Goal: Check status

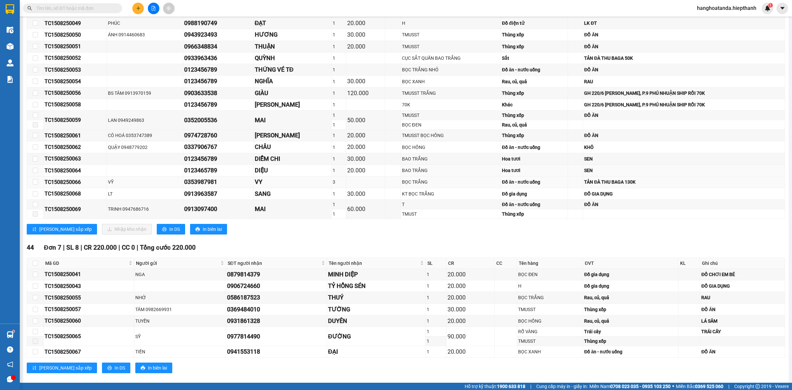
scroll to position [202, 0]
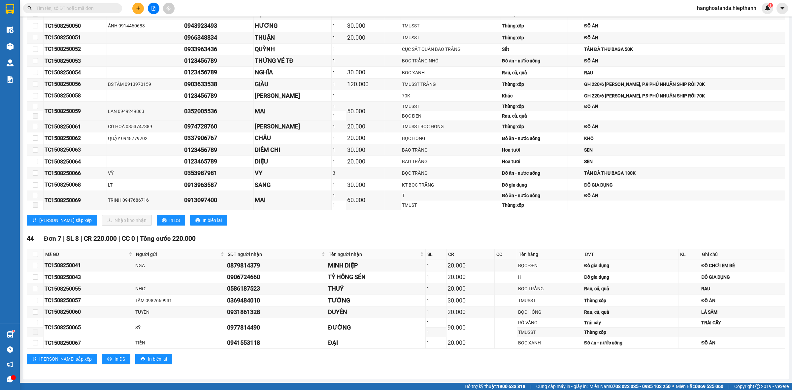
drag, startPoint x: 459, startPoint y: 349, endPoint x: 476, endPoint y: 220, distance: 129.8
click at [476, 220] on div "TỔNG Đơn 29 | SL 35 | CR 790.000 | CC 0 | Tổng cước 790.000 Tản [GEOGRAPHIC_DAT…" at bounding box center [406, 135] width 759 height 473
drag, startPoint x: 475, startPoint y: 220, endPoint x: 540, endPoint y: 249, distance: 71.2
click at [540, 249] on div "TỔNG Đơn 29 | SL 35 | CR 790.000 | CC 0 | Tổng cước 790.000 Tản [GEOGRAPHIC_DAT…" at bounding box center [406, 135] width 759 height 473
drag, startPoint x: 540, startPoint y: 243, endPoint x: 537, endPoint y: 219, distance: 24.3
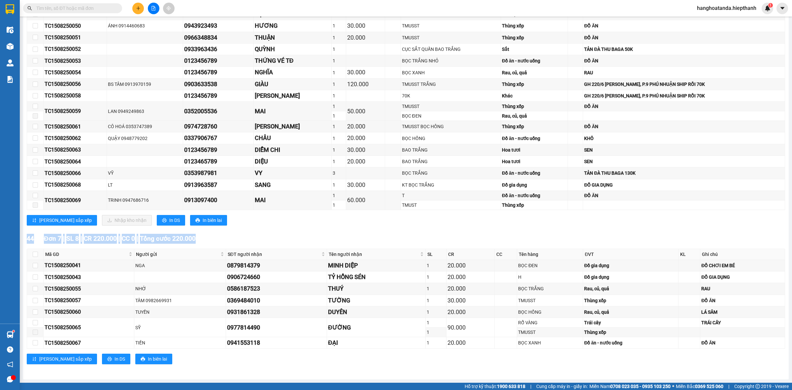
click at [537, 219] on div "TỔNG Đơn 29 | SL 35 | CR 790.000 | CC 0 | Tổng cước 790.000 Tản [GEOGRAPHIC_DAT…" at bounding box center [406, 135] width 759 height 473
click at [537, 219] on div "[PERSON_NAME] sắp xếp Nhập kho nhận In DS In biên lai" at bounding box center [406, 220] width 759 height 11
drag, startPoint x: 537, startPoint y: 219, endPoint x: 538, endPoint y: 234, distance: 15.2
click at [538, 234] on div "TỔNG Đơn 29 | SL 35 | CR 790.000 | CC 0 | Tổng cước 790.000 Tản [GEOGRAPHIC_DAT…" at bounding box center [406, 135] width 759 height 473
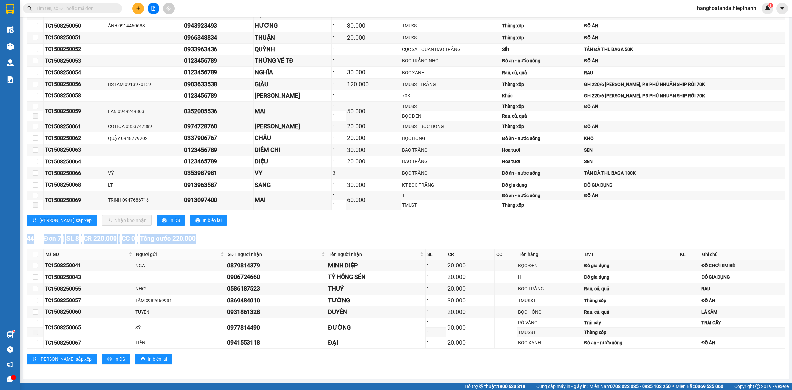
click at [538, 234] on div "44 Đơn 7 | SL 8 | CR 220.000 | CC 0 | Tổng cước 220.000" at bounding box center [406, 239] width 759 height 10
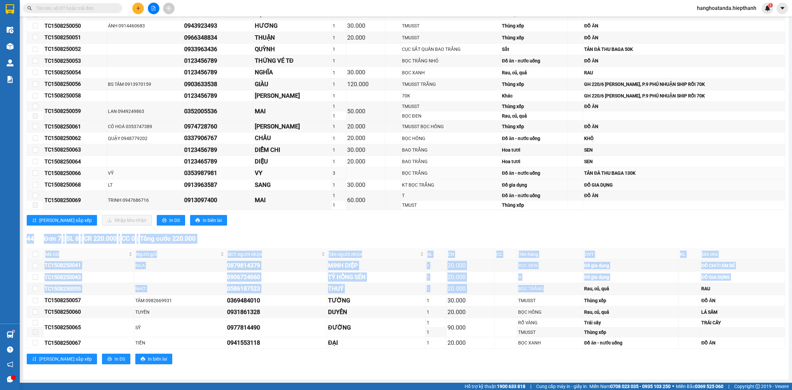
drag, startPoint x: 538, startPoint y: 286, endPoint x: 558, endPoint y: 172, distance: 115.9
click at [557, 179] on div "TỔNG Đơn 29 | SL 35 | CR 790.000 | CC 0 | Tổng cước 790.000 Tản [GEOGRAPHIC_DAT…" at bounding box center [406, 135] width 759 height 473
click at [557, 222] on div "[PERSON_NAME] sắp xếp Nhập kho nhận In DS In biên lai" at bounding box center [406, 220] width 759 height 11
click at [555, 227] on div "[GEOGRAPHIC_DATA] 22 | SL 27 | CR 570.000 | CC 0 | Tổng cước 570.000 Mã GD Ngườ…" at bounding box center [406, 72] width 759 height 318
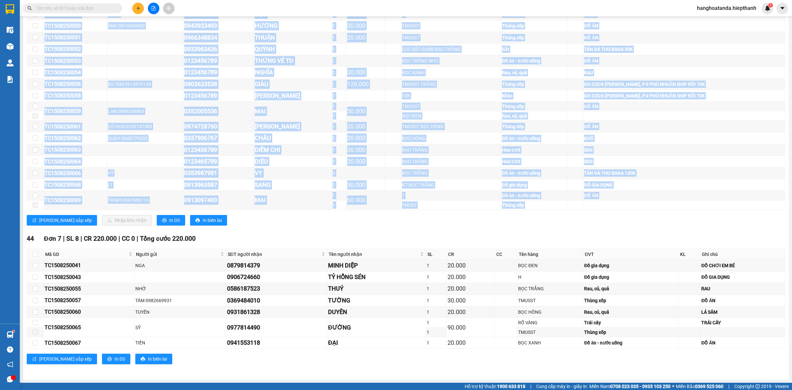
drag, startPoint x: 558, startPoint y: 212, endPoint x: 551, endPoint y: 358, distance: 146.7
click at [551, 358] on div "TỔNG Đơn 29 | SL 35 | CR 790.000 | CC 0 | Tổng cước 790.000 Tản [GEOGRAPHIC_DAT…" at bounding box center [406, 135] width 759 height 473
click at [570, 242] on div "44 Đơn 7 | SL 8 | CR 220.000 | CC 0 | Tổng cước 220.000" at bounding box center [406, 239] width 759 height 10
